Goal: Complete application form

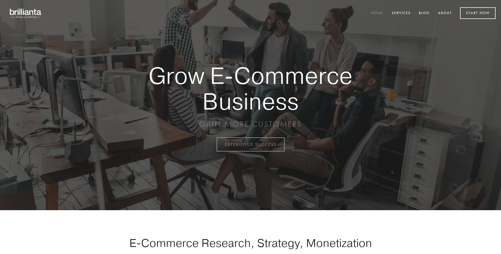
scroll to position [1421, 0]
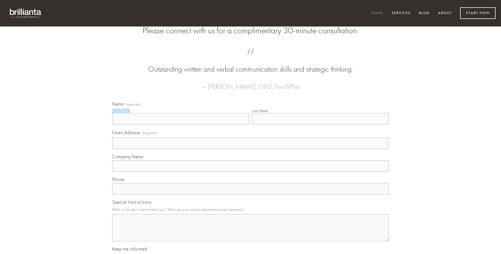
type input "[PERSON_NAME]"
click at [320, 125] on input "Last Name" at bounding box center [320, 118] width 137 height 11
type input "[PERSON_NAME]"
click at [250, 149] on input "Email Address (required)" at bounding box center [250, 143] width 276 height 11
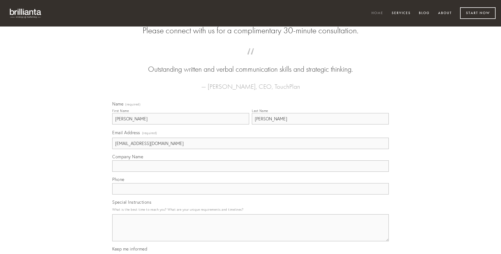
type input "[EMAIL_ADDRESS][DOMAIN_NAME]"
click at [250, 172] on input "Company Name" at bounding box center [250, 166] width 276 height 11
type input "talis"
click at [250, 195] on input "text" at bounding box center [250, 188] width 276 height 11
click at [250, 233] on textarea "Special Instructions" at bounding box center [250, 228] width 276 height 27
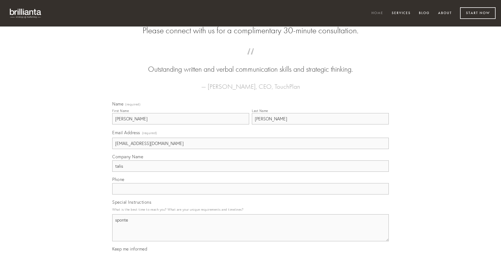
type textarea "sponte"
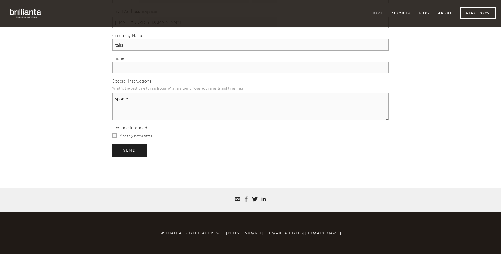
click at [130, 150] on span "send" at bounding box center [129, 150] width 13 height 5
